Goal: Task Accomplishment & Management: Manage account settings

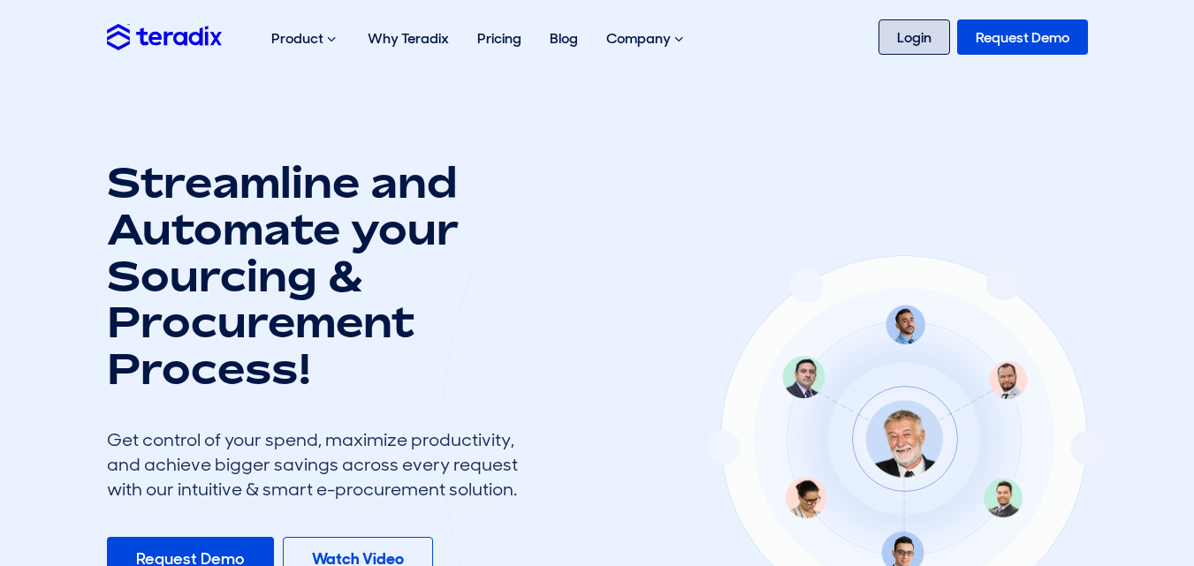
click at [913, 36] on link "Login" at bounding box center [914, 36] width 72 height 35
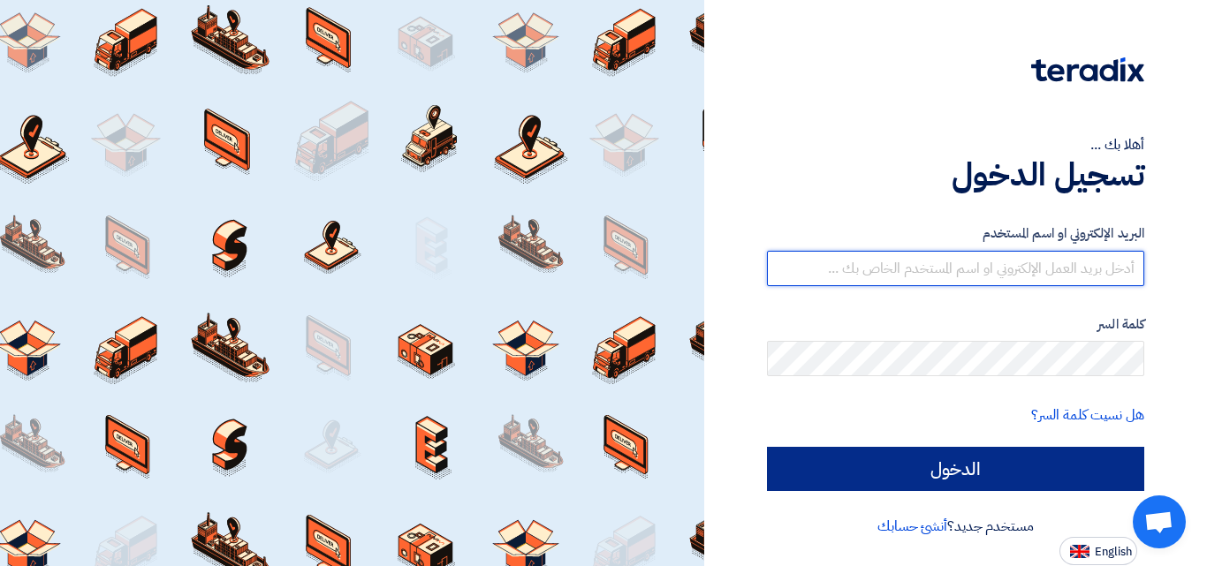
type input "[EMAIL_ADDRESS][DOMAIN_NAME]"
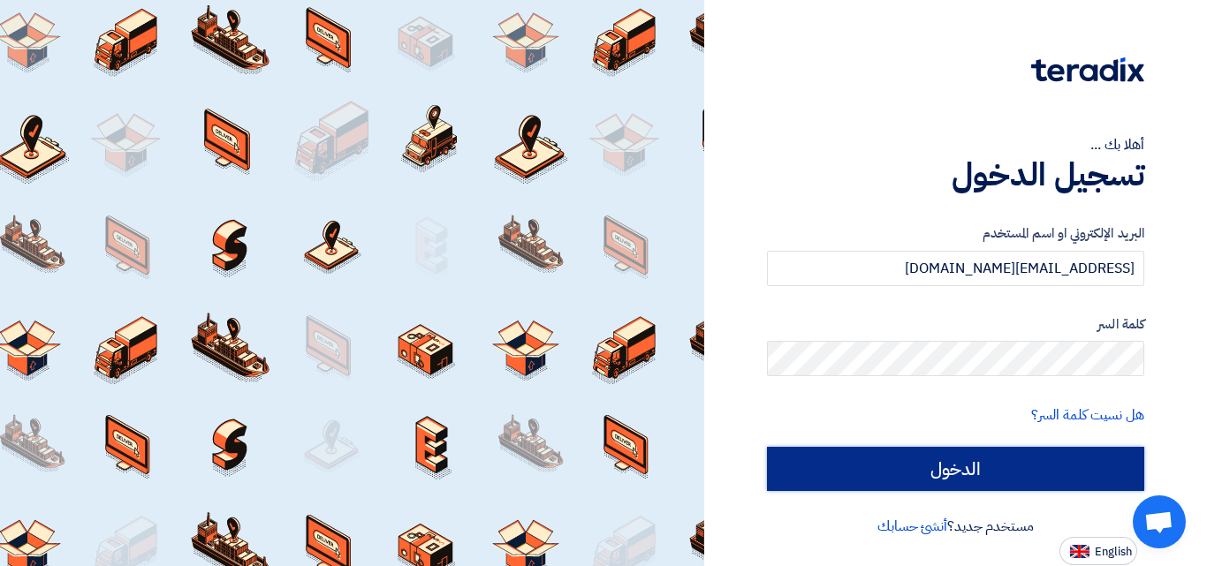
click at [1017, 451] on input "الدخول" at bounding box center [955, 469] width 377 height 44
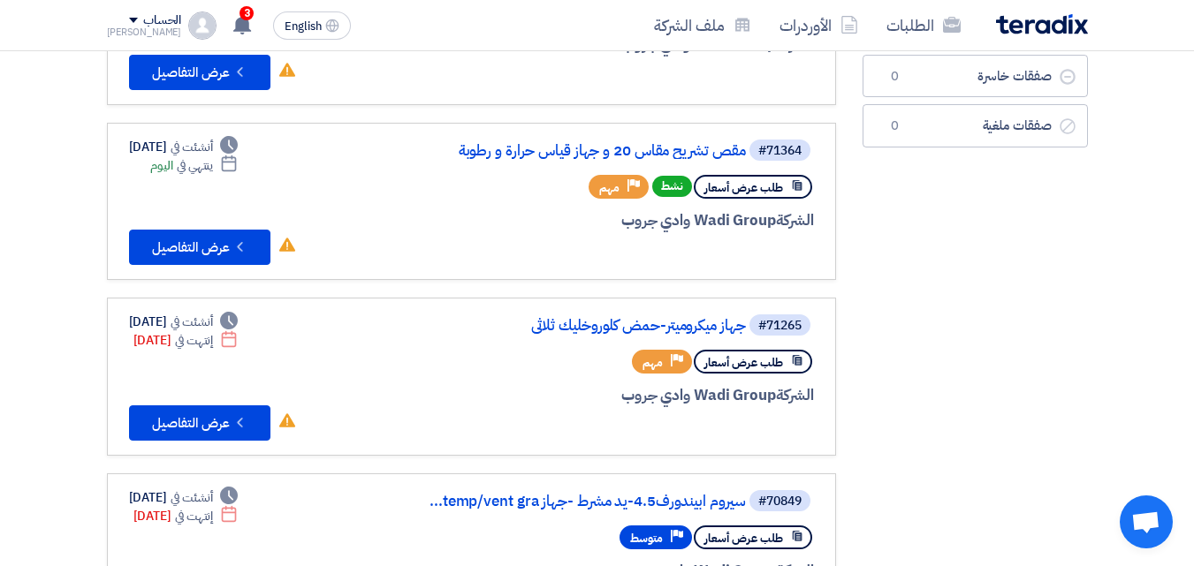
scroll to position [251, 0]
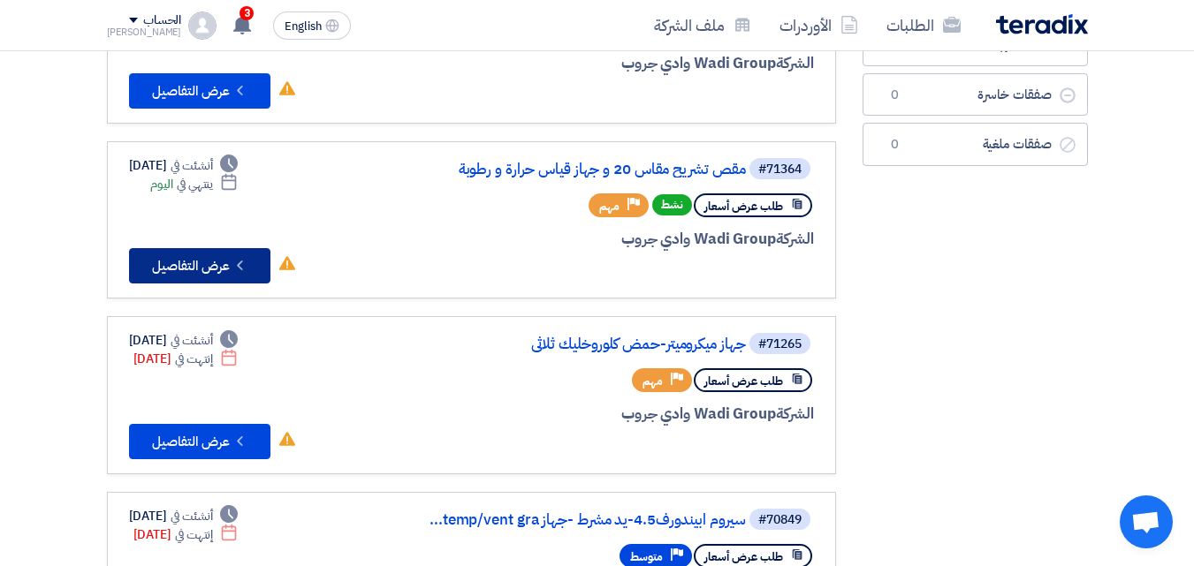
click at [194, 269] on button "Check details عرض التفاصيل" at bounding box center [199, 265] width 141 height 35
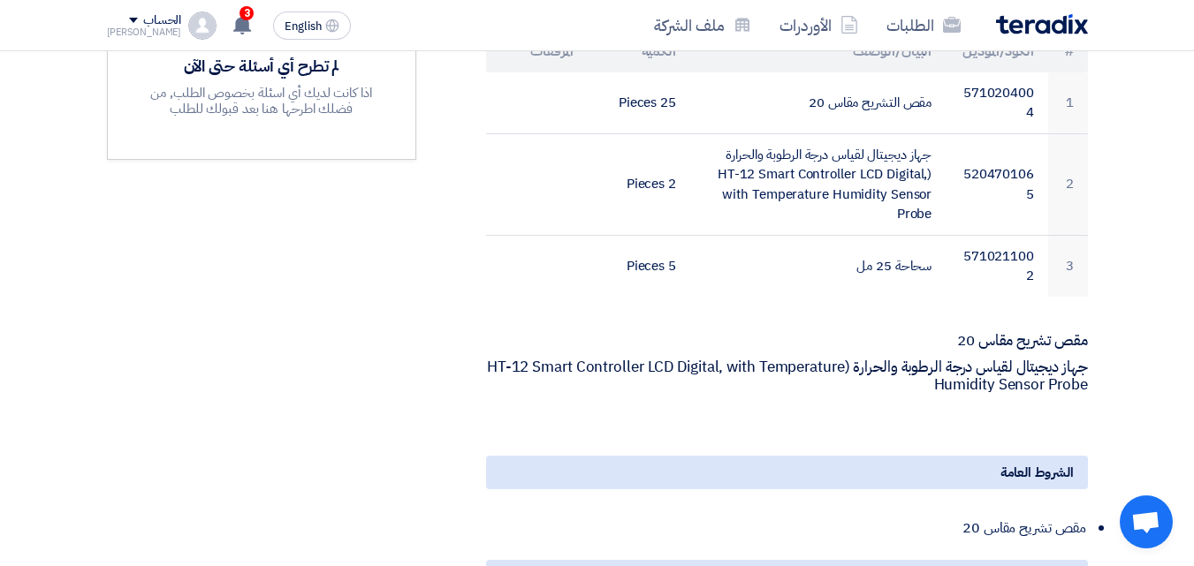
scroll to position [609, 0]
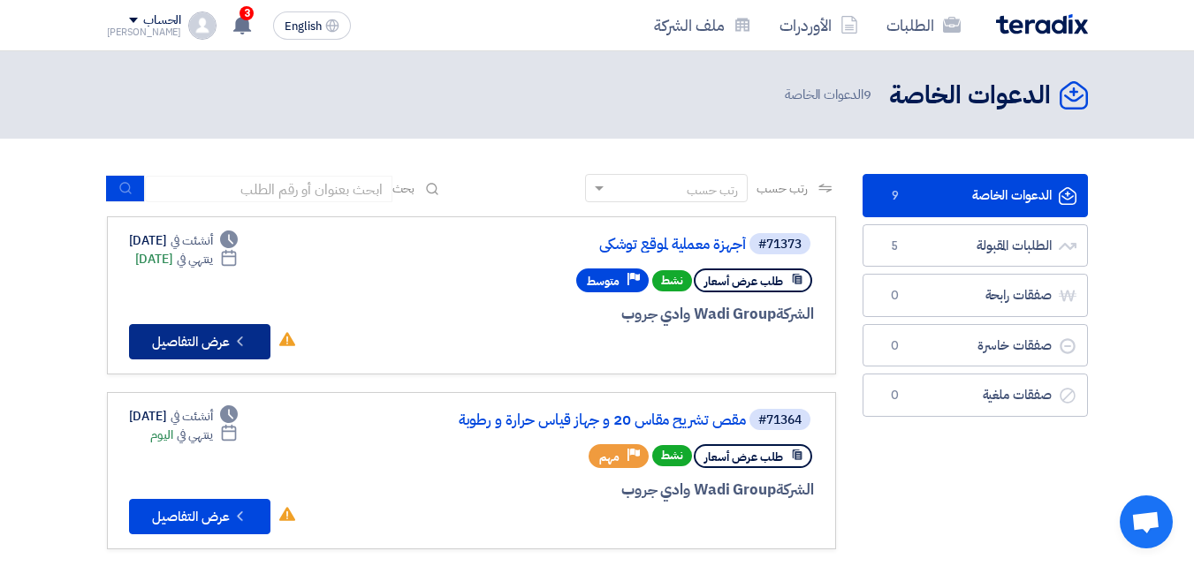
click at [210, 344] on button "Check details عرض التفاصيل" at bounding box center [199, 341] width 141 height 35
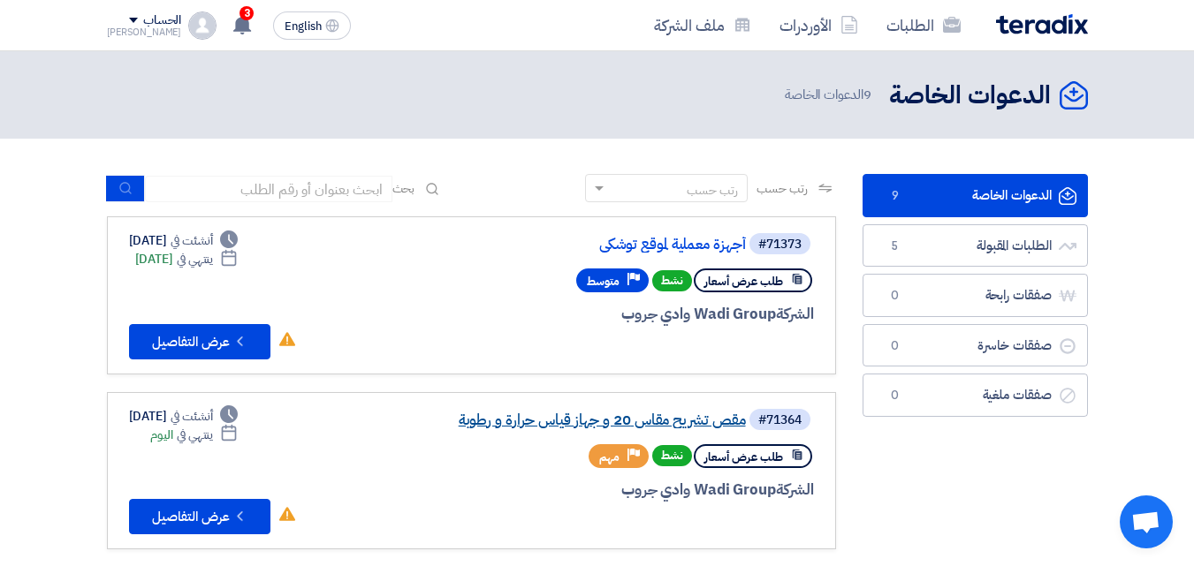
click at [566, 426] on link "مقص تشريح مقاس 20 و جهاز قياس حرارة و رطوبة" at bounding box center [569, 421] width 354 height 16
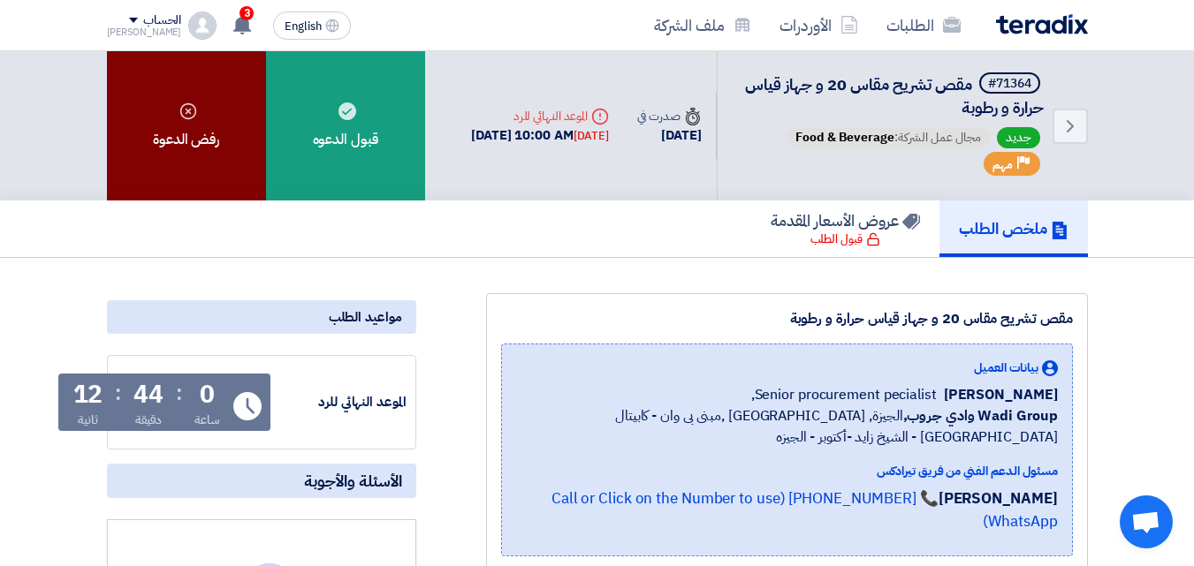
click at [206, 150] on div "رفض الدعوة" at bounding box center [186, 125] width 159 height 149
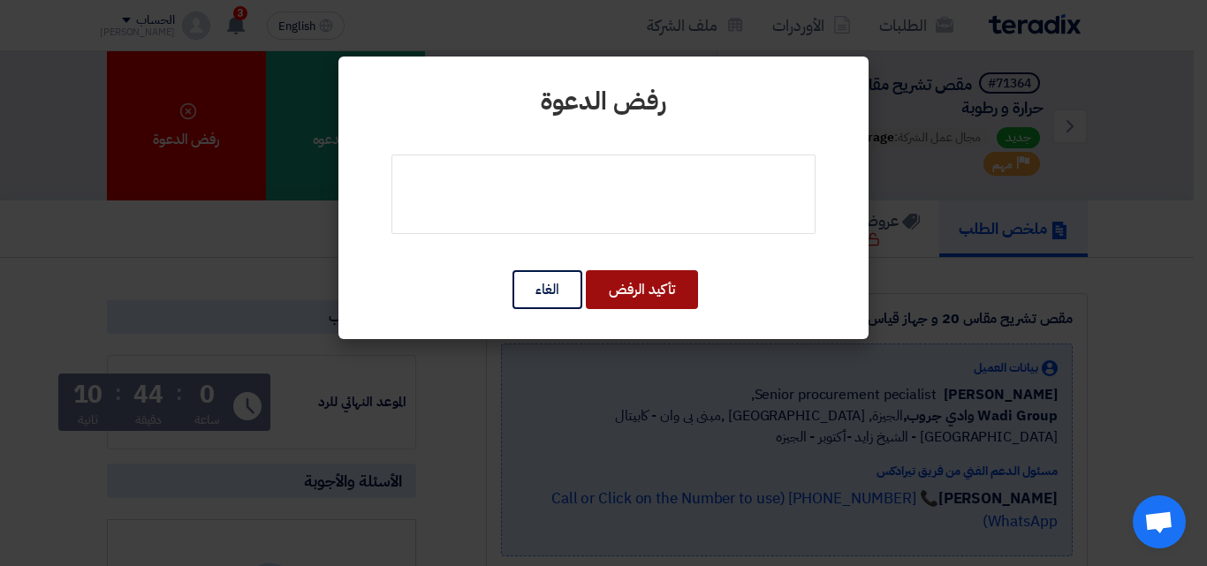
click at [606, 292] on button "تأكيد الرفض" at bounding box center [642, 289] width 112 height 39
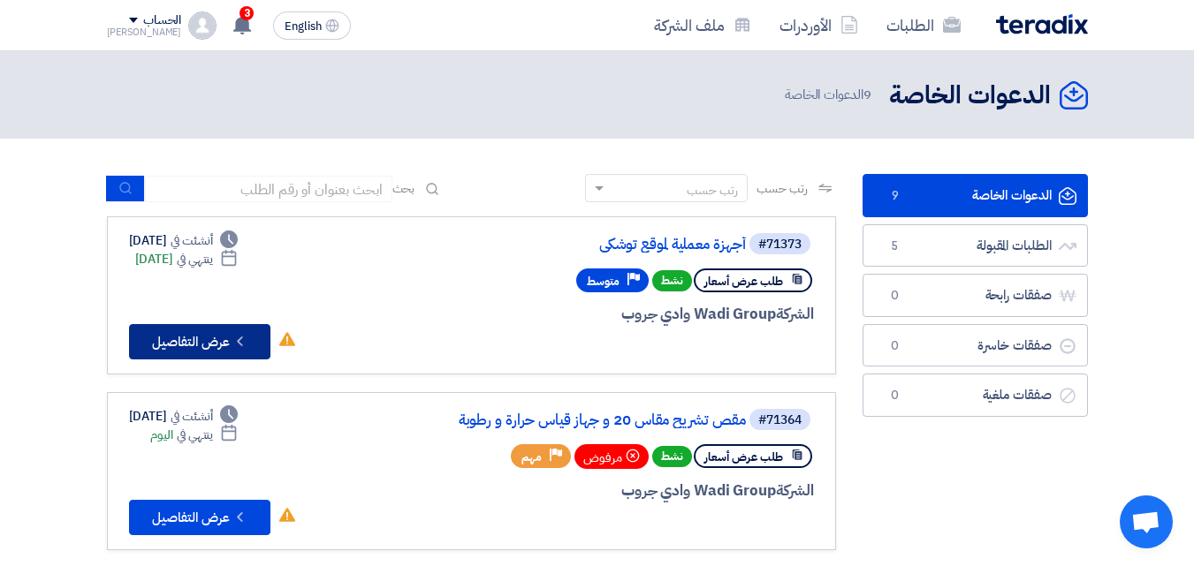
click at [186, 338] on button "Check details عرض التفاصيل" at bounding box center [199, 341] width 141 height 35
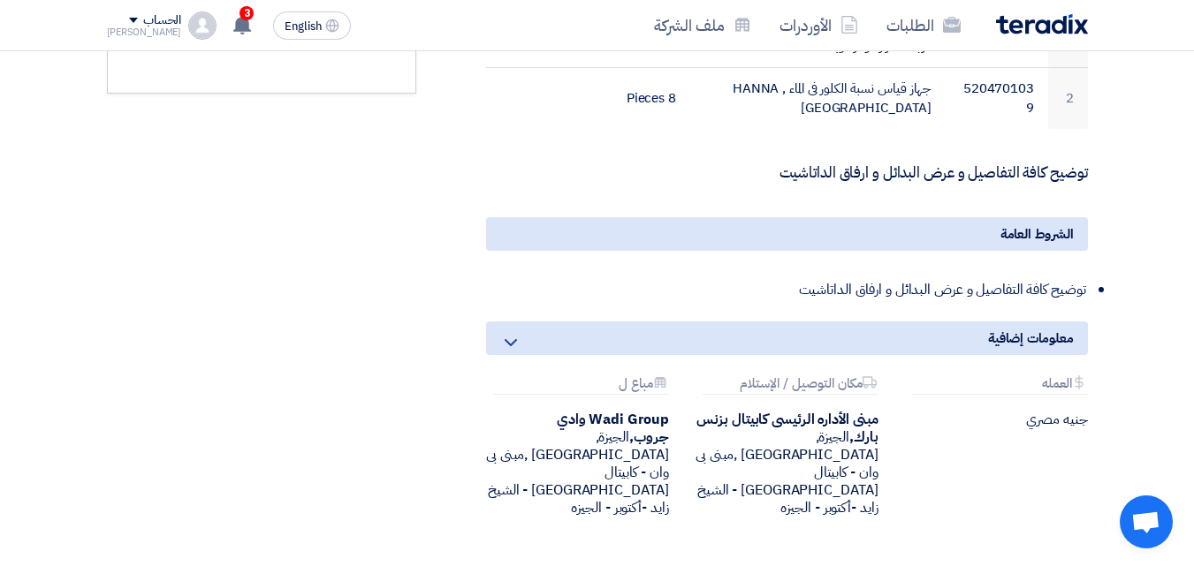
scroll to position [663, 0]
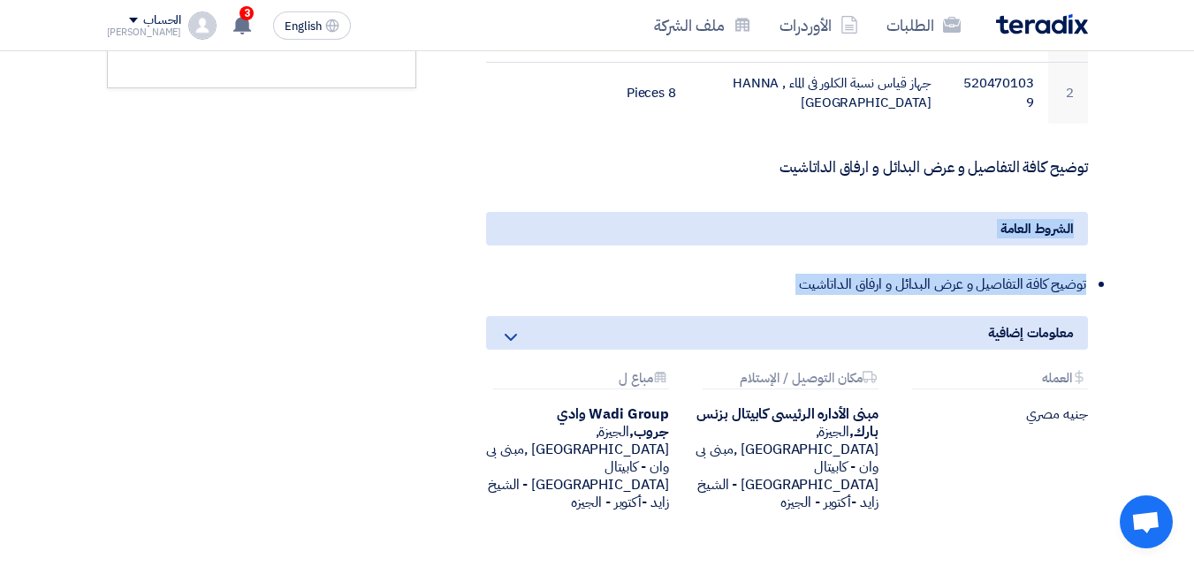
drag, startPoint x: 1192, startPoint y: 316, endPoint x: 1186, endPoint y: 172, distance: 144.2
click at [1186, 172] on section "أجهزة معملية لموقع توشكى بيانات العميل [PERSON_NAME] Senior procurement peciali…" at bounding box center [597, 106] width 1194 height 1065
click at [1184, 162] on section "أجهزة معملية لموقع توشكى بيانات العميل [PERSON_NAME] Senior procurement peciali…" at bounding box center [597, 106] width 1194 height 1065
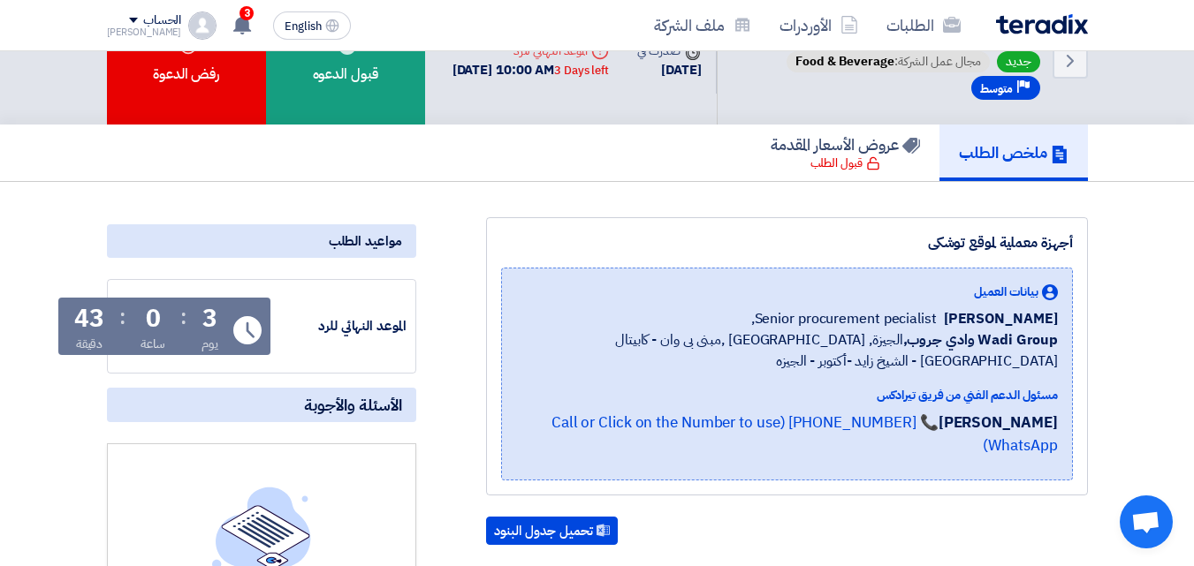
scroll to position [0, 0]
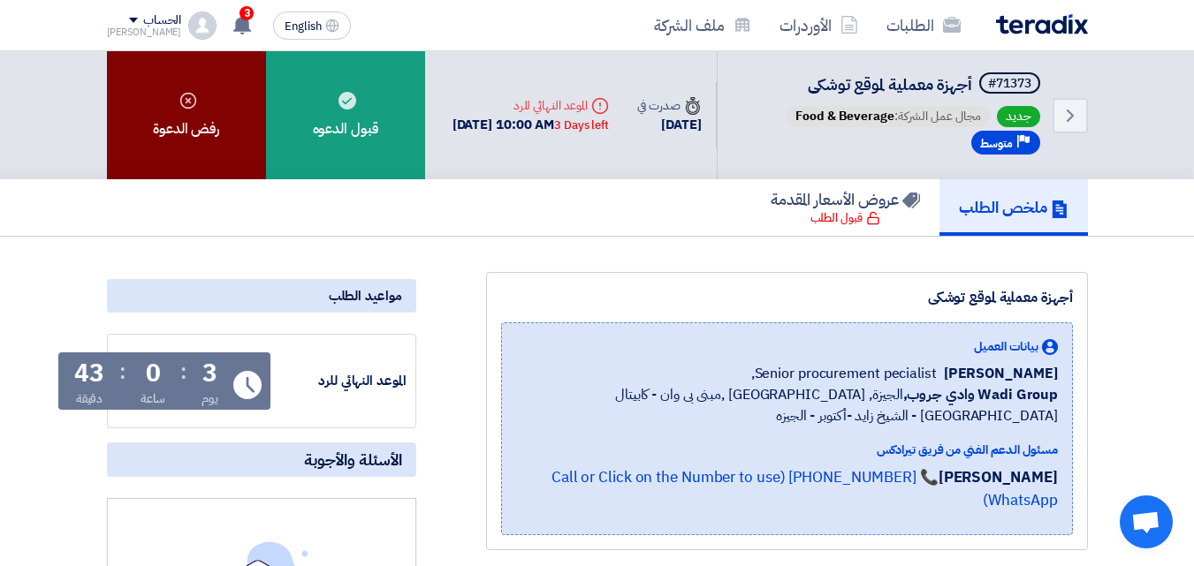
click at [156, 156] on div "رفض الدعوة" at bounding box center [186, 115] width 159 height 128
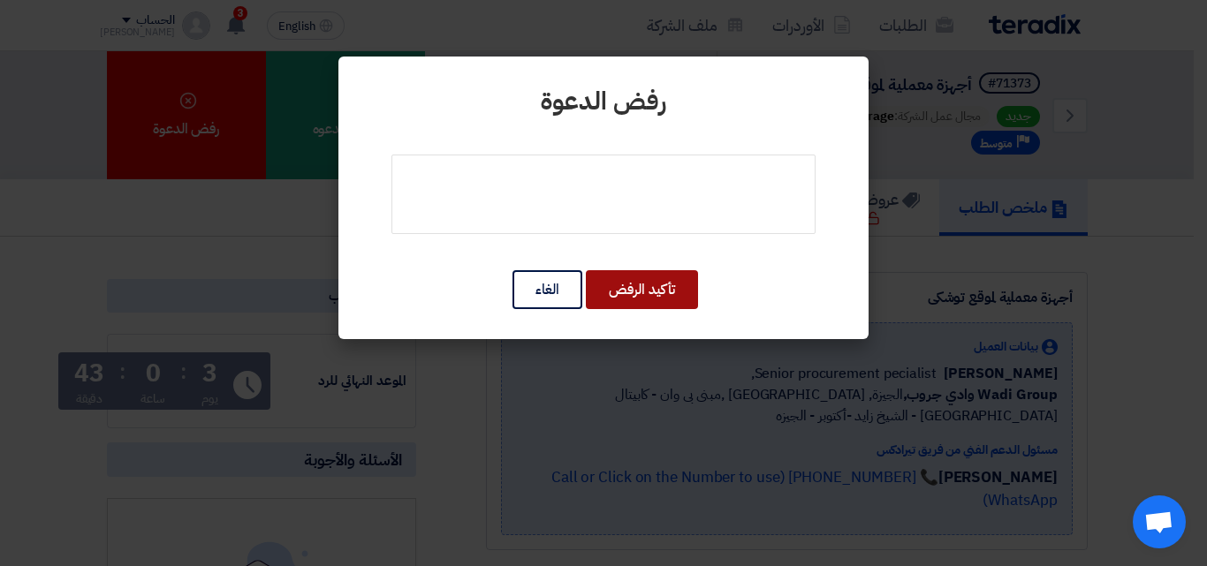
click at [640, 294] on button "تأكيد الرفض" at bounding box center [642, 289] width 112 height 39
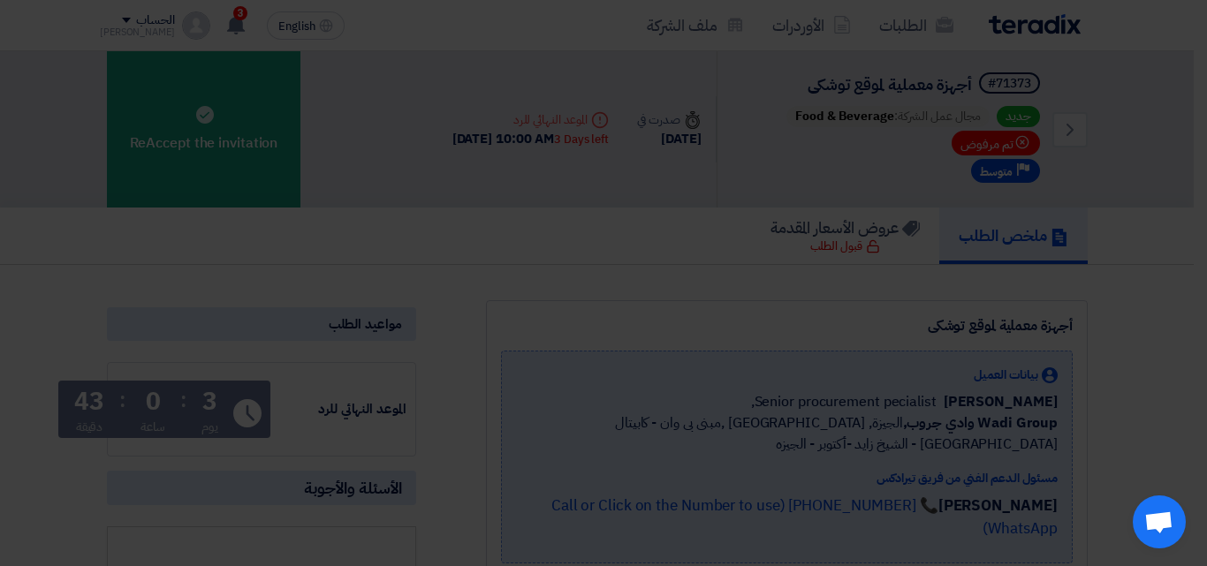
click at [640, 294] on div "رفض الدعوة تأكيد الرفض الغاء" at bounding box center [603, 153] width 530 height 283
